Goal: Find contact information: Find contact information

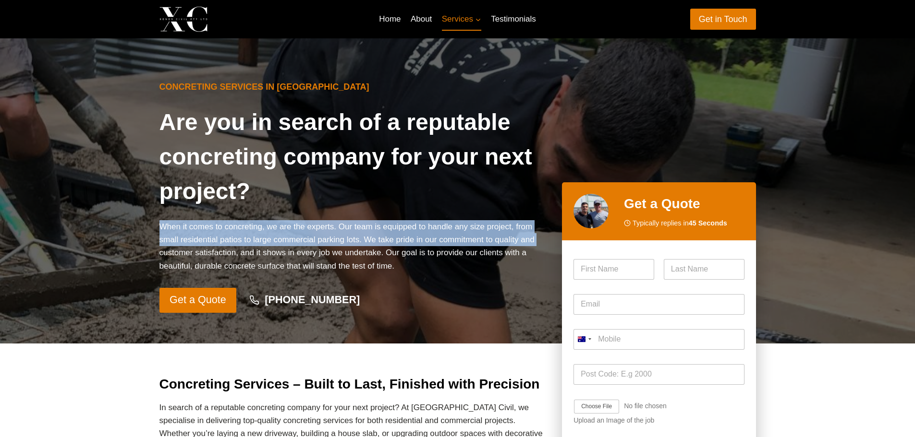
drag, startPoint x: 160, startPoint y: 226, endPoint x: 154, endPoint y: 253, distance: 27.5
click at [154, 253] on div "Concreting Services in Sydney Are you in search of a reputable concreting compa…" at bounding box center [457, 190] width 619 height 305
click at [212, 245] on p "When it comes to concreting, we are the experts. Our team is equipped to handle…" at bounding box center [352, 246] width 387 height 52
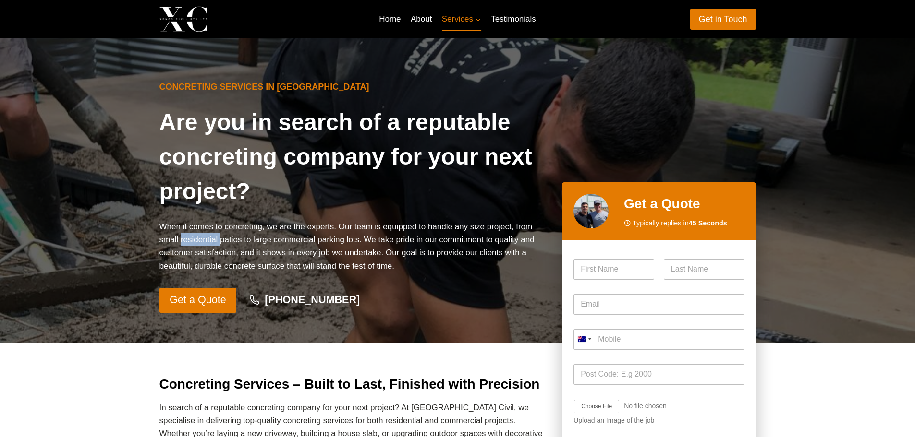
click at [212, 245] on p "When it comes to concreting, we are the experts. Our team is equipped to handle…" at bounding box center [352, 246] width 387 height 52
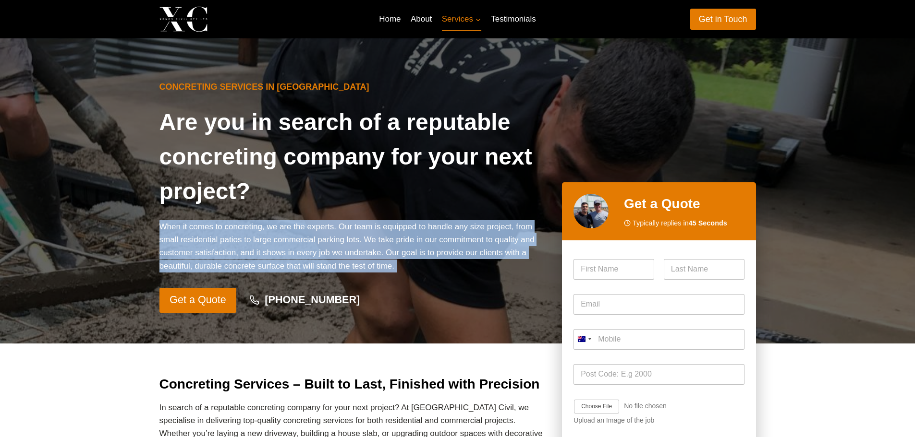
click at [212, 245] on p "When it comes to concreting, we are the experts. Our team is equipped to handle…" at bounding box center [352, 246] width 387 height 52
click at [211, 246] on p "When it comes to concreting, we are the experts. Our team is equipped to handle…" at bounding box center [352, 246] width 387 height 52
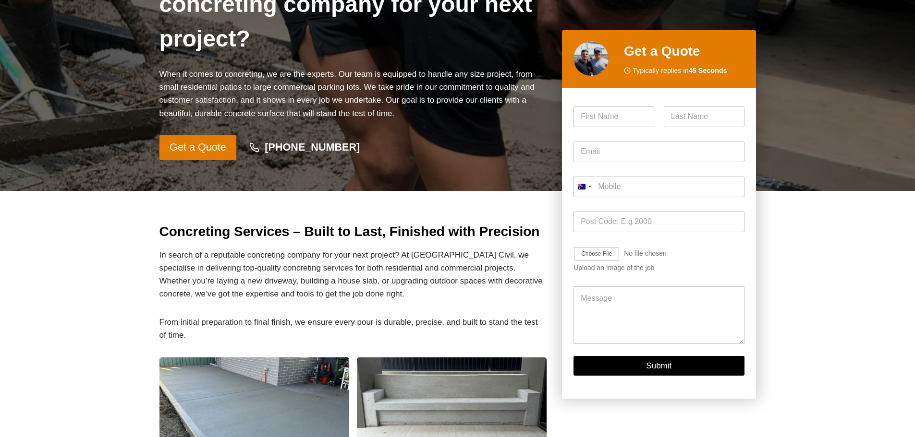
scroll to position [192, 0]
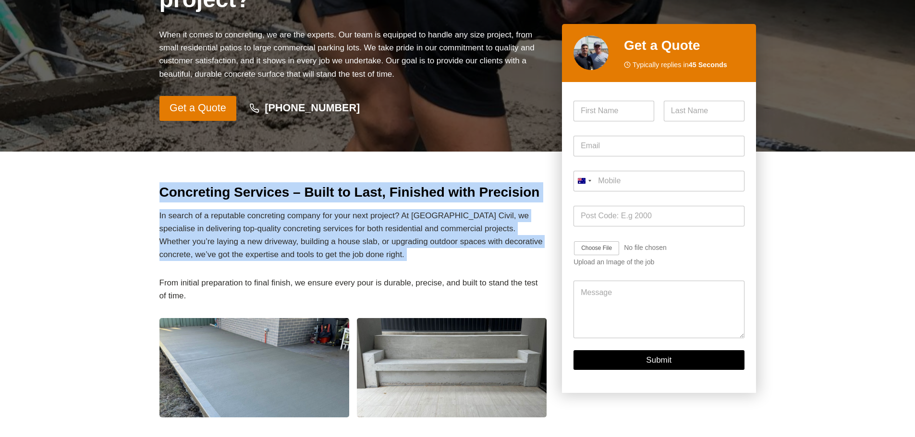
drag, startPoint x: 157, startPoint y: 191, endPoint x: 125, endPoint y: 276, distance: 91.2
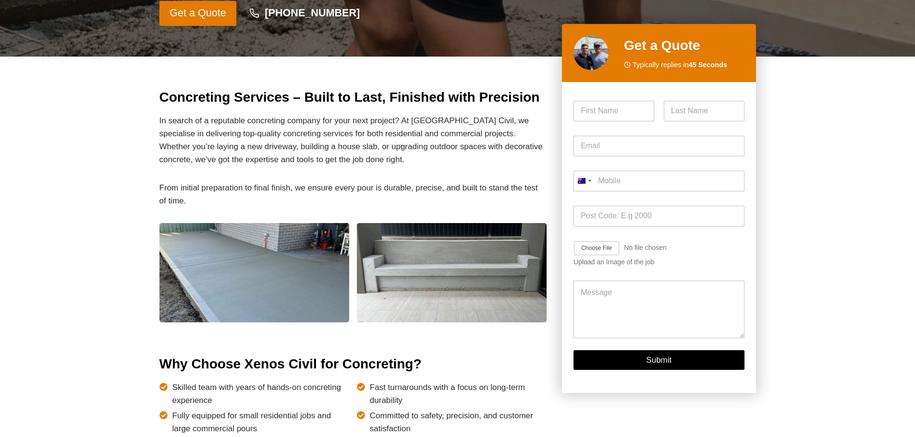
scroll to position [0, 0]
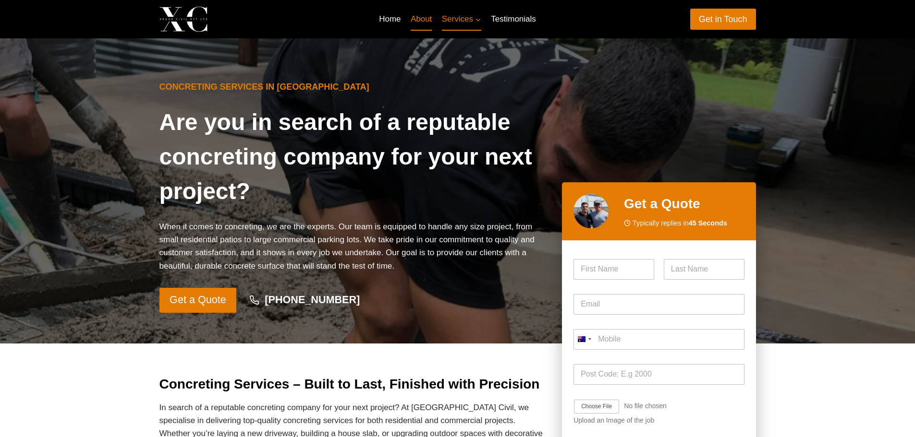
click at [409, 17] on link "About" at bounding box center [421, 19] width 31 height 23
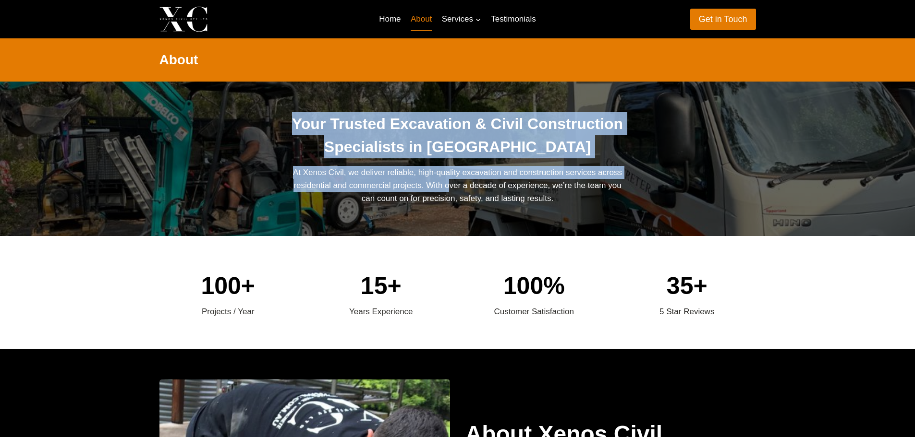
drag, startPoint x: 289, startPoint y: 170, endPoint x: 450, endPoint y: 185, distance: 162.0
click at [450, 185] on div "Your Trusted Excavation & Civil Construction Specialists in Sydney At Xenos Civ…" at bounding box center [457, 159] width 619 height 155
click at [448, 186] on p "At Xenos Civil, we deliver reliable, high-quality excavation and construction s…" at bounding box center [457, 185] width 339 height 39
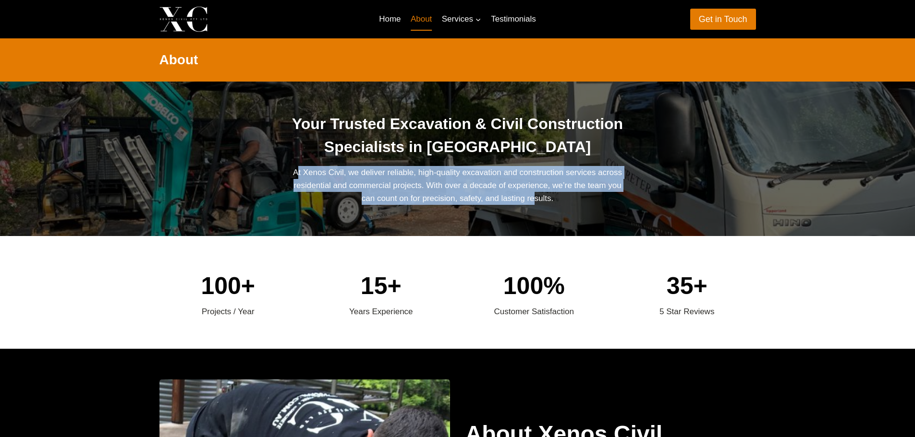
drag, startPoint x: 301, startPoint y: 172, endPoint x: 537, endPoint y: 212, distance: 239.0
click at [537, 212] on div "Your Trusted Excavation & Civil Construction Specialists in Sydney At Xenos Civ…" at bounding box center [457, 159] width 619 height 155
click at [393, 196] on p "At Xenos Civil, we deliver reliable, high-quality excavation and construction s…" at bounding box center [457, 185] width 339 height 39
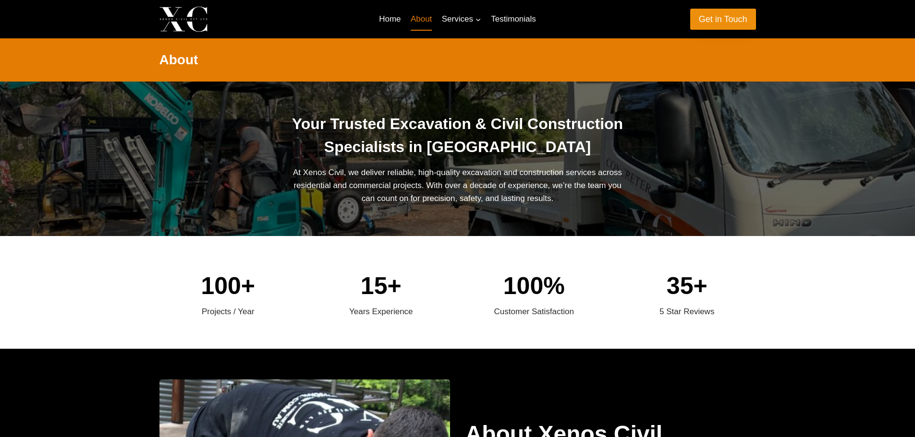
click at [721, 26] on link "Get in Touch" at bounding box center [723, 19] width 66 height 21
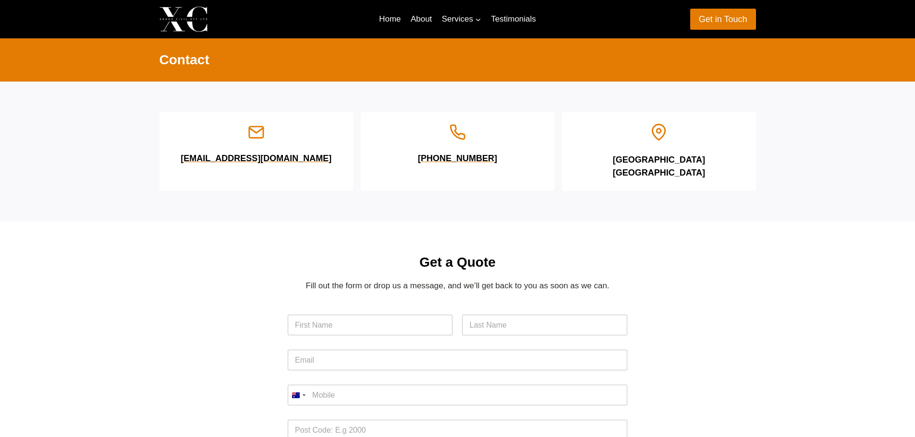
click at [68, 233] on div "Get a Quote Fill out the form or drop us a message, and we’ll get back to you a…" at bounding box center [457, 424] width 915 height 405
